Goal: Information Seeking & Learning: Find specific page/section

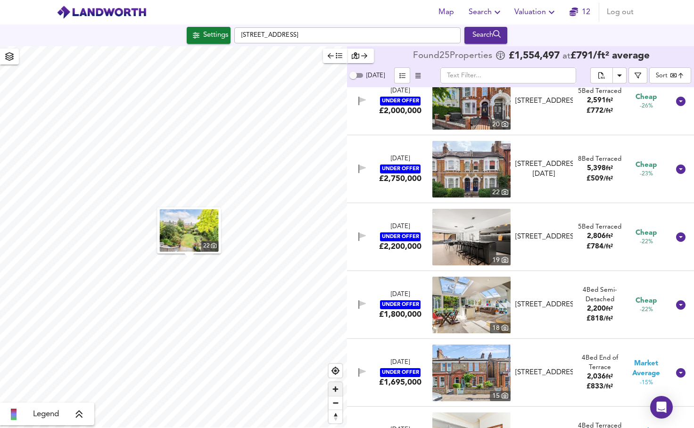
click at [335, 386] on span "Zoom in" at bounding box center [336, 389] width 14 height 14
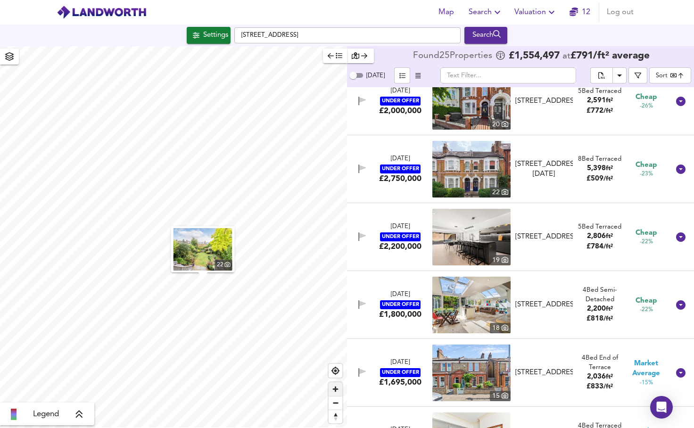
click at [335, 386] on span "Zoom in" at bounding box center [336, 389] width 14 height 14
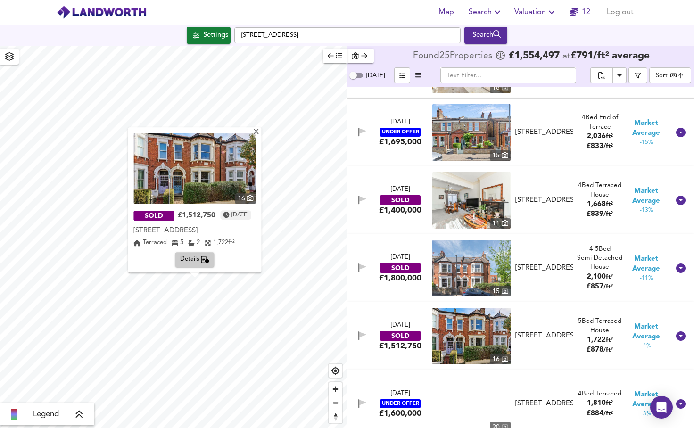
scroll to position [1148, 0]
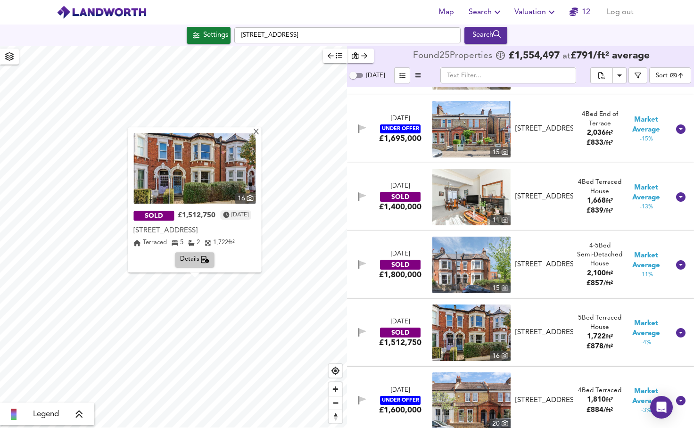
click at [469, 261] on img at bounding box center [471, 265] width 78 height 57
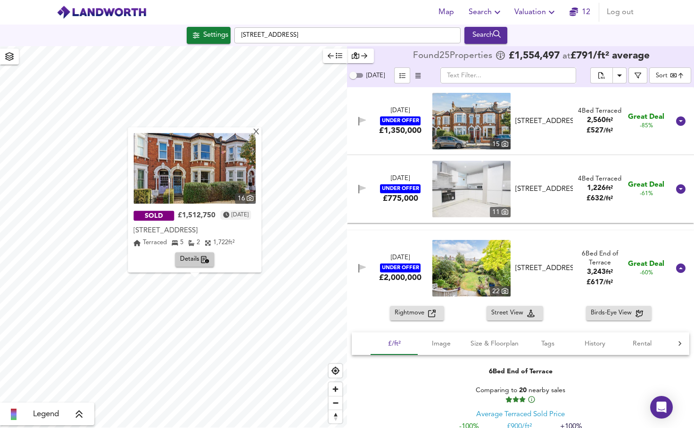
scroll to position [0, 0]
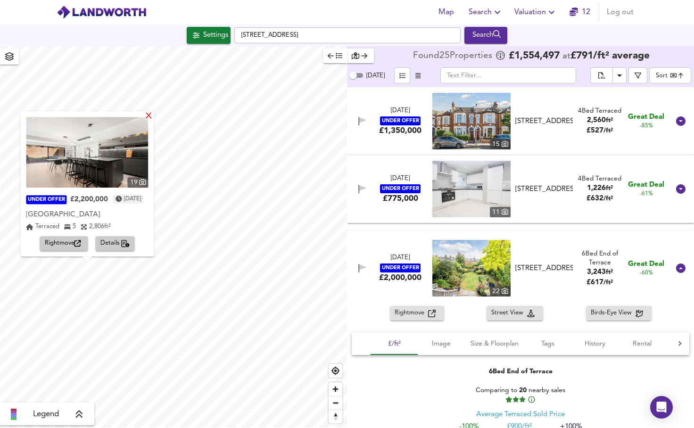
click at [153, 117] on div "X" at bounding box center [149, 116] width 8 height 9
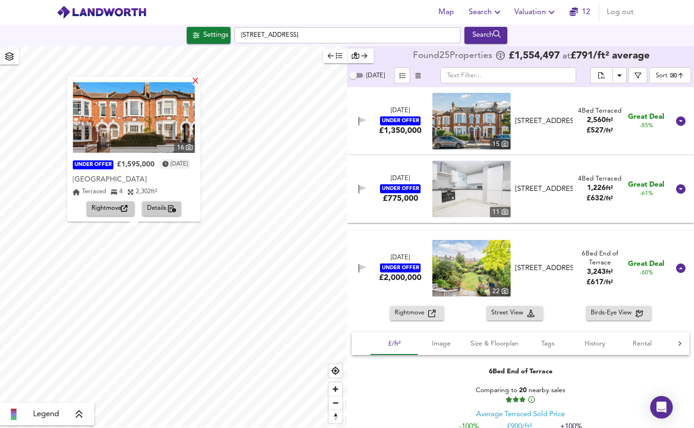
click at [200, 83] on div "X" at bounding box center [196, 81] width 8 height 9
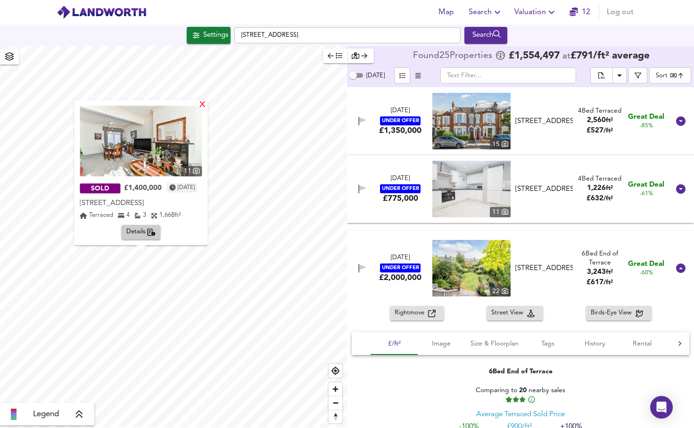
click at [207, 108] on div "X" at bounding box center [203, 105] width 8 height 9
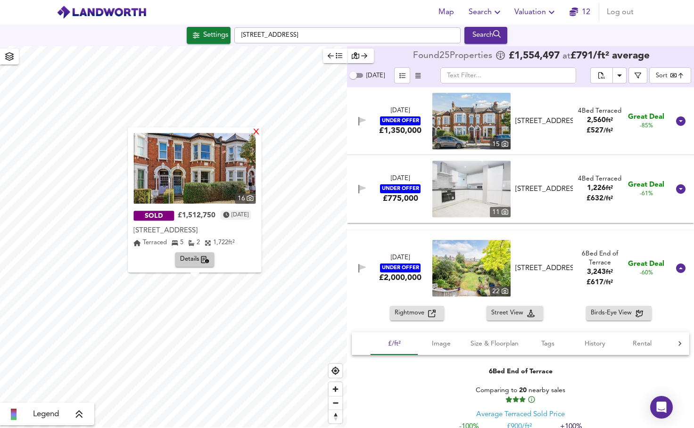
click at [261, 133] on div "X" at bounding box center [257, 132] width 8 height 9
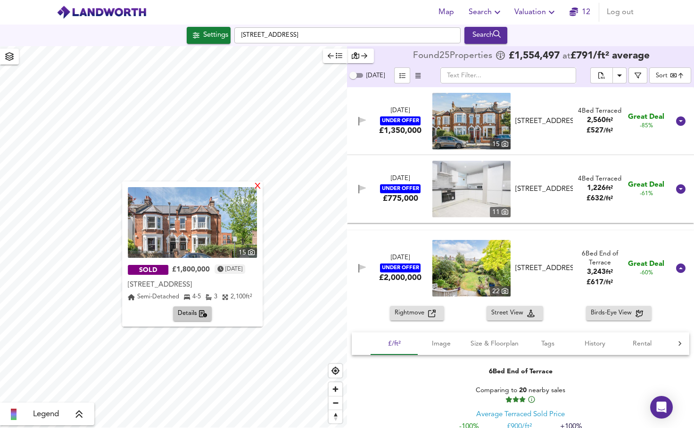
click at [259, 186] on div "X" at bounding box center [258, 186] width 8 height 9
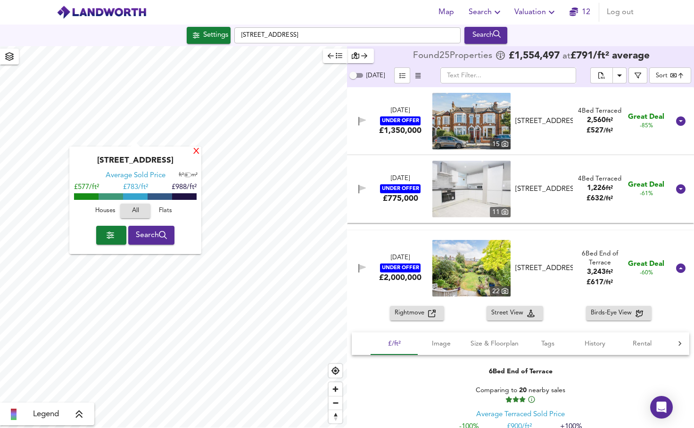
click at [195, 153] on div "X" at bounding box center [196, 152] width 8 height 9
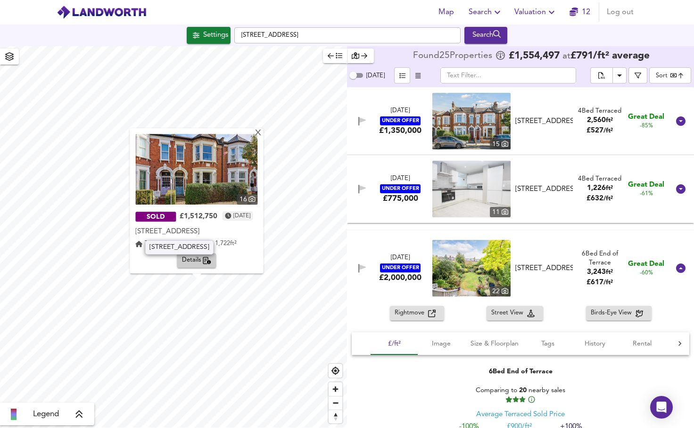
click at [138, 232] on div "[STREET_ADDRESS]" at bounding box center [196, 231] width 122 height 9
click at [142, 232] on div "[STREET_ADDRESS]" at bounding box center [196, 231] width 122 height 9
copy div "Childebert"
click at [263, 137] on div "X" at bounding box center [259, 133] width 8 height 9
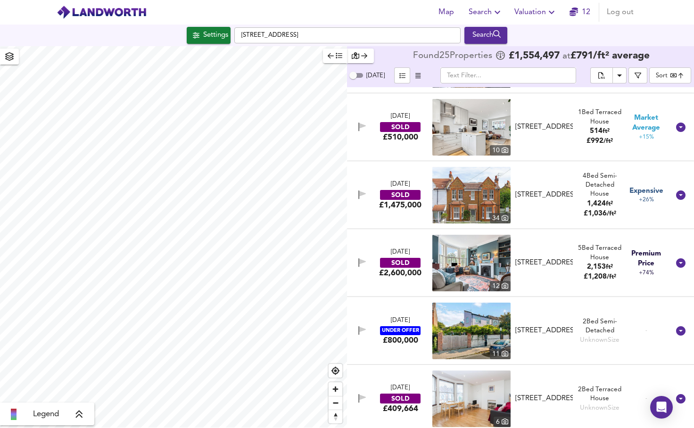
scroll to position [1489, 0]
click at [462, 203] on img at bounding box center [471, 194] width 78 height 57
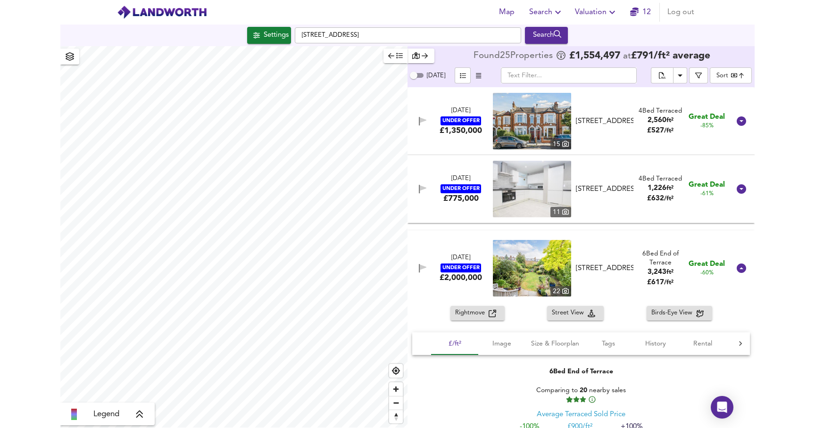
scroll to position [0, 0]
